Goal: Check status: Check status

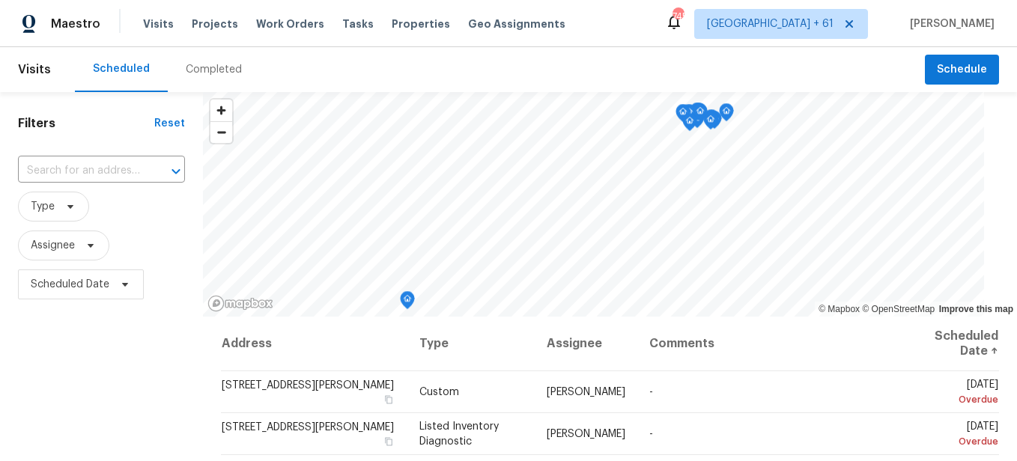
click at [215, 69] on div "Completed" at bounding box center [214, 69] width 56 height 15
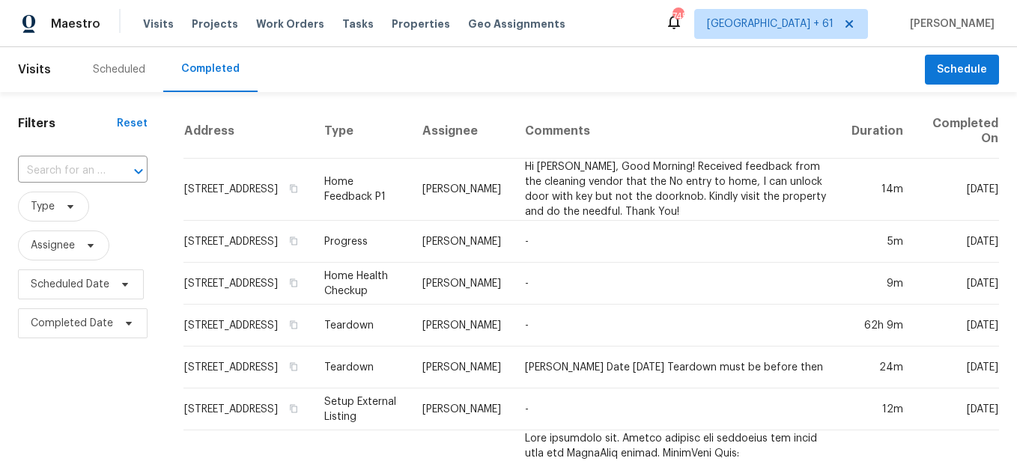
click at [120, 172] on div at bounding box center [128, 171] width 39 height 21
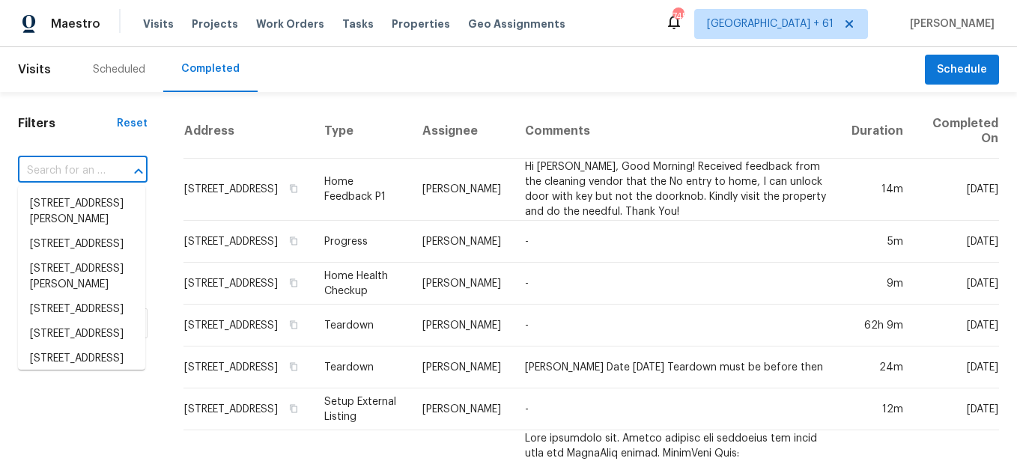
paste input "[STREET_ADDRESS]"
type input "[STREET_ADDRESS]"
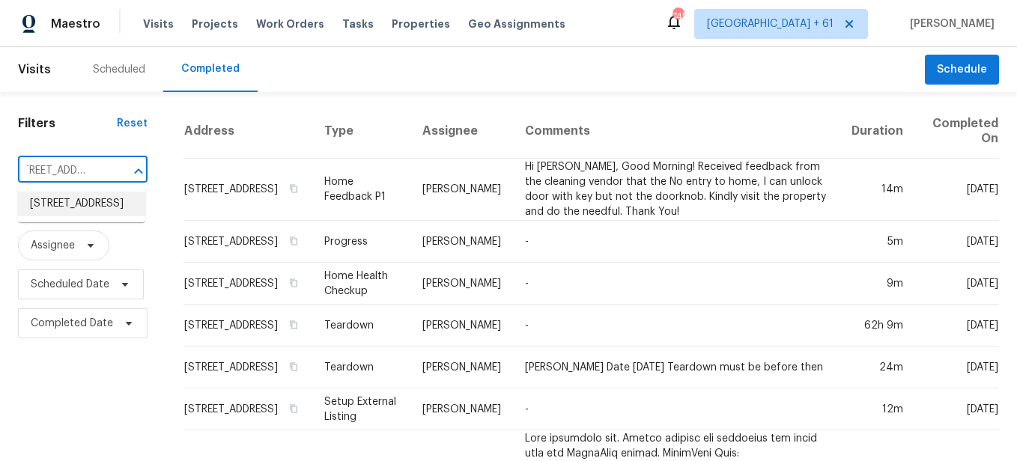
click at [97, 211] on li "[STREET_ADDRESS]" at bounding box center [81, 204] width 127 height 25
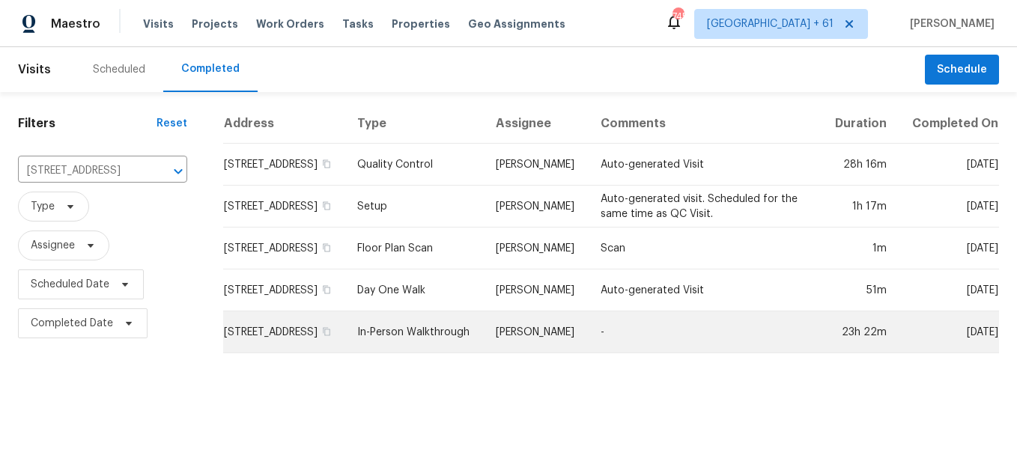
click at [434, 350] on td "In-Person Walkthrough" at bounding box center [414, 333] width 139 height 42
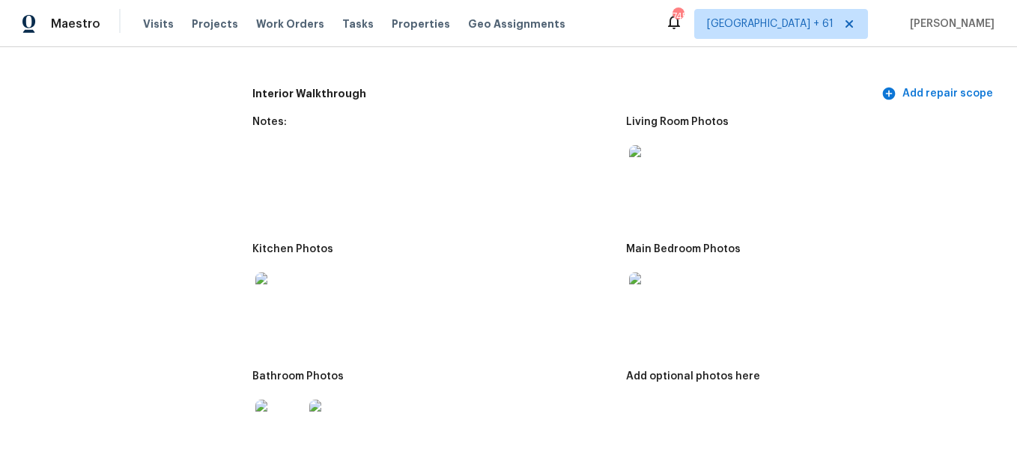
scroll to position [1498, 0]
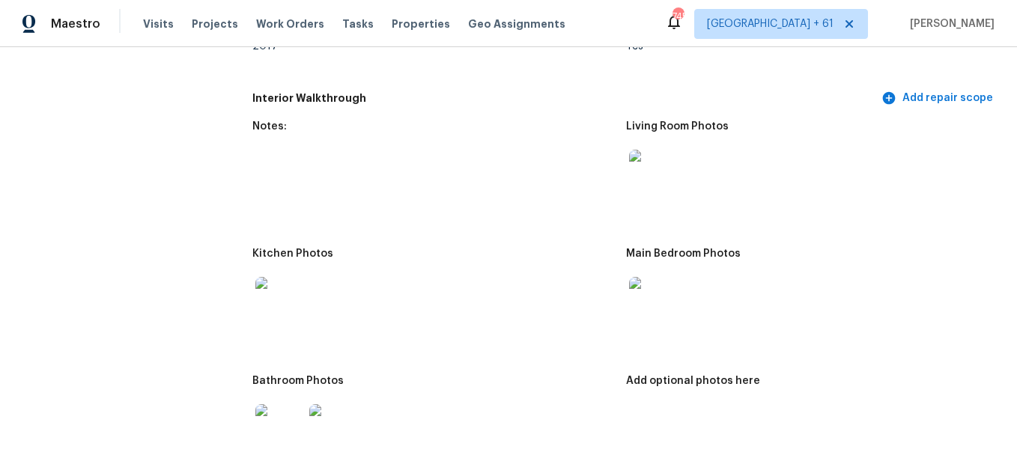
click at [657, 196] on img at bounding box center [653, 174] width 48 height 48
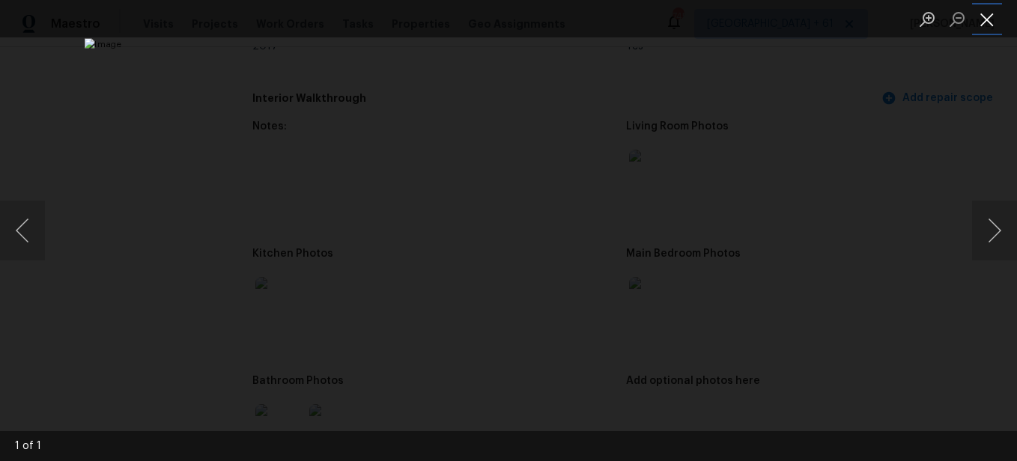
click at [980, 23] on button "Close lightbox" at bounding box center [987, 19] width 30 height 26
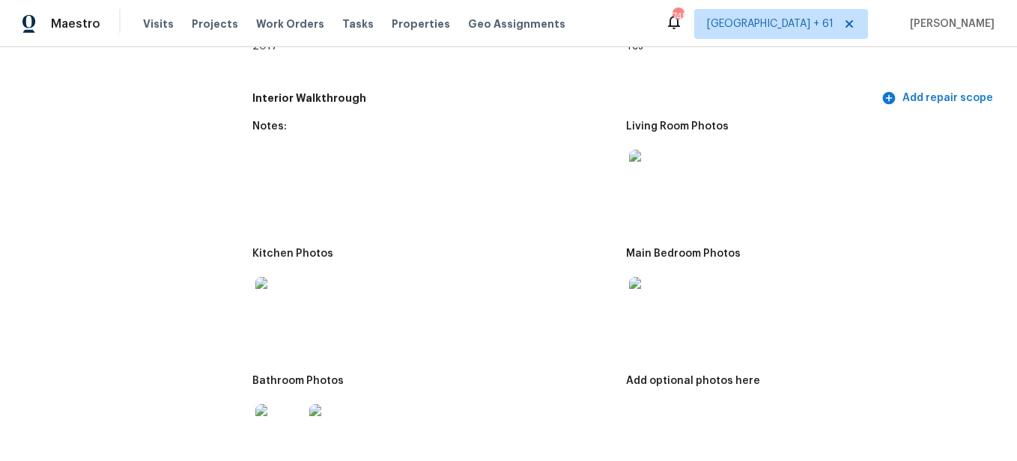
click at [659, 181] on img at bounding box center [653, 174] width 48 height 48
